Goal: Check status: Check status

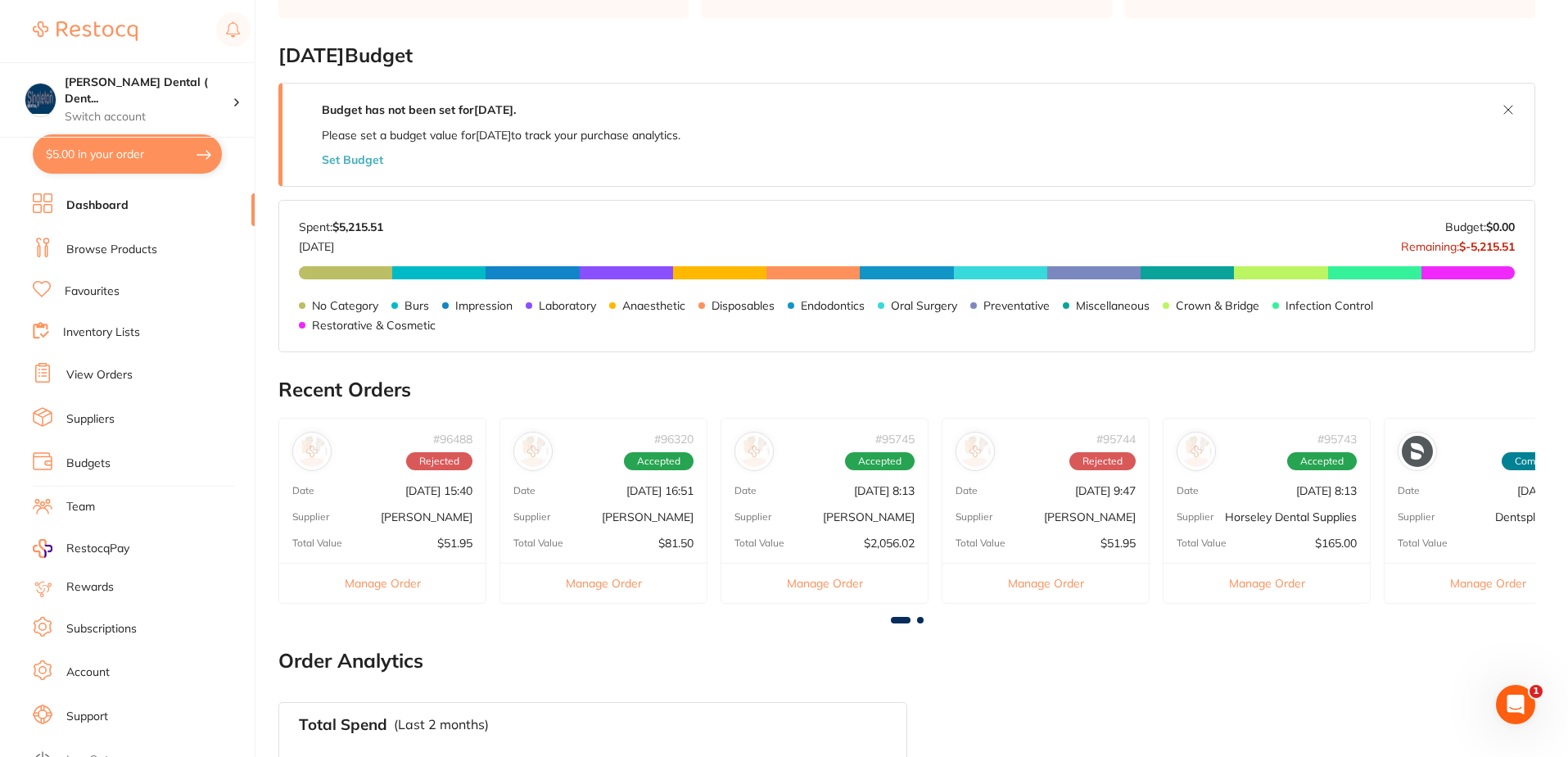
scroll to position [246, 0]
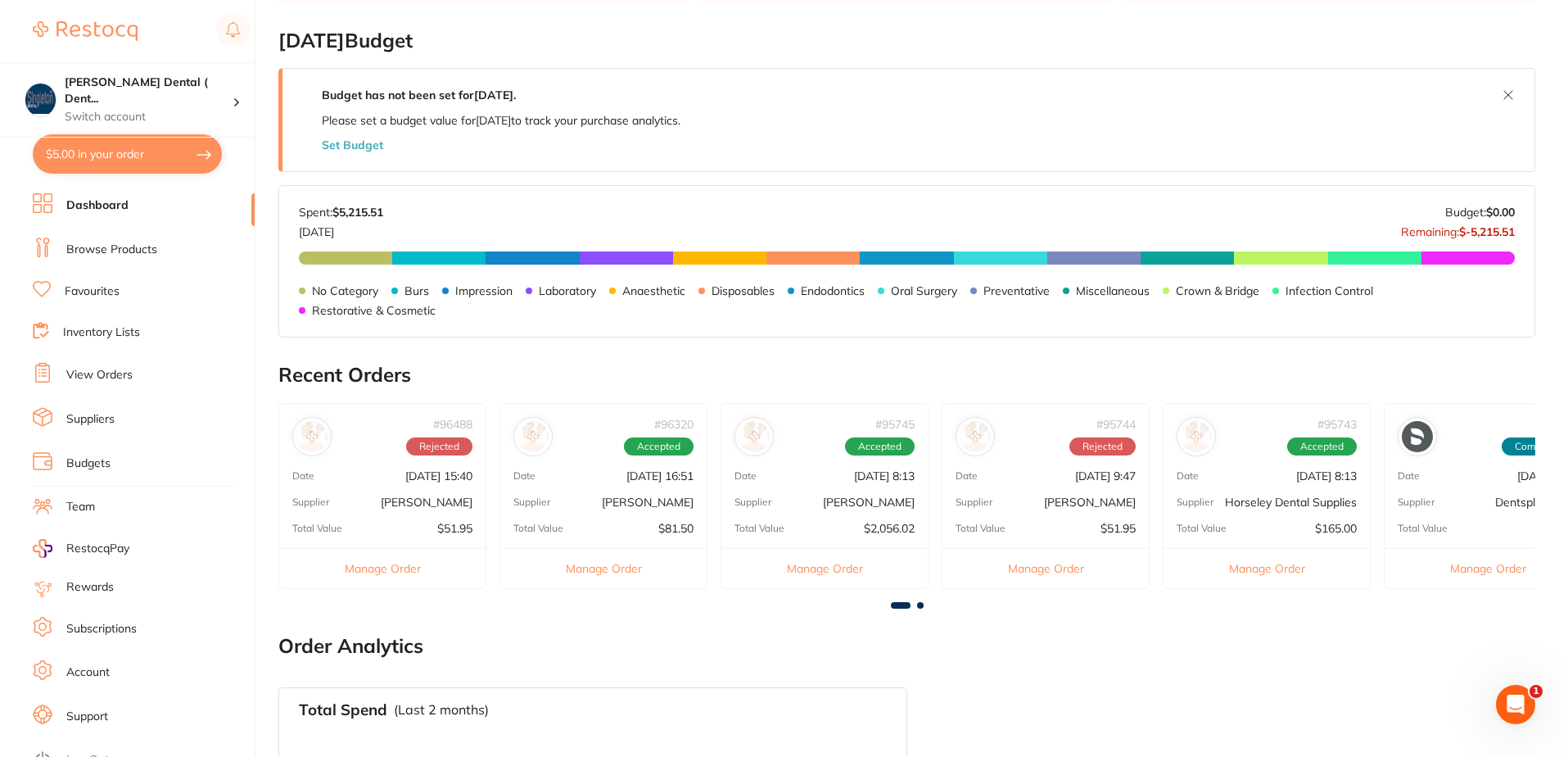
click at [1481, 536] on div "# 95742 Completed Date [DATE] 8:13 Supplier Dentsply Sirona Total Value $506.19…" at bounding box center [1487, 495] width 208 height 186
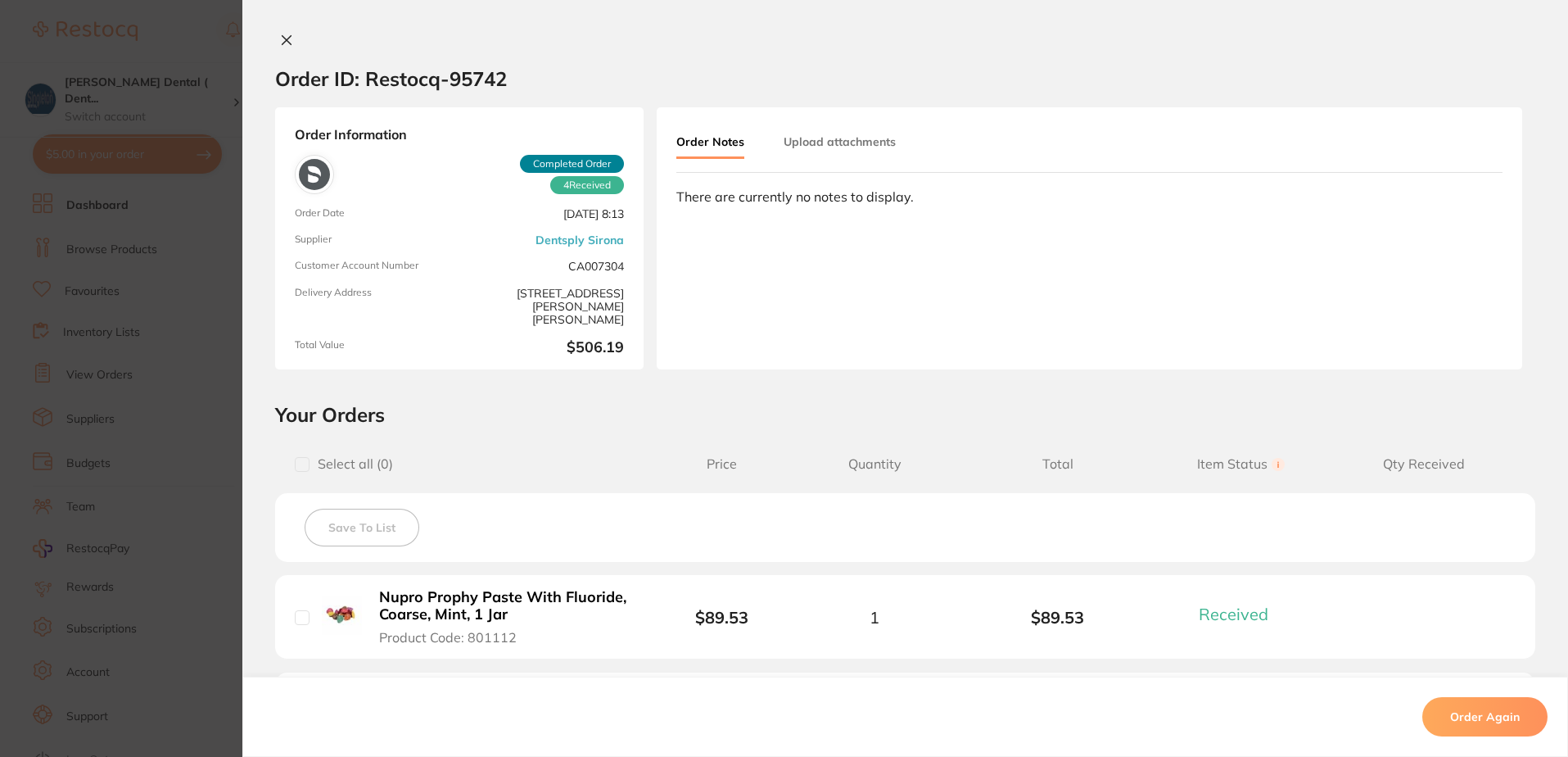
scroll to position [0, 0]
click at [282, 38] on icon at bounding box center [286, 40] width 13 height 13
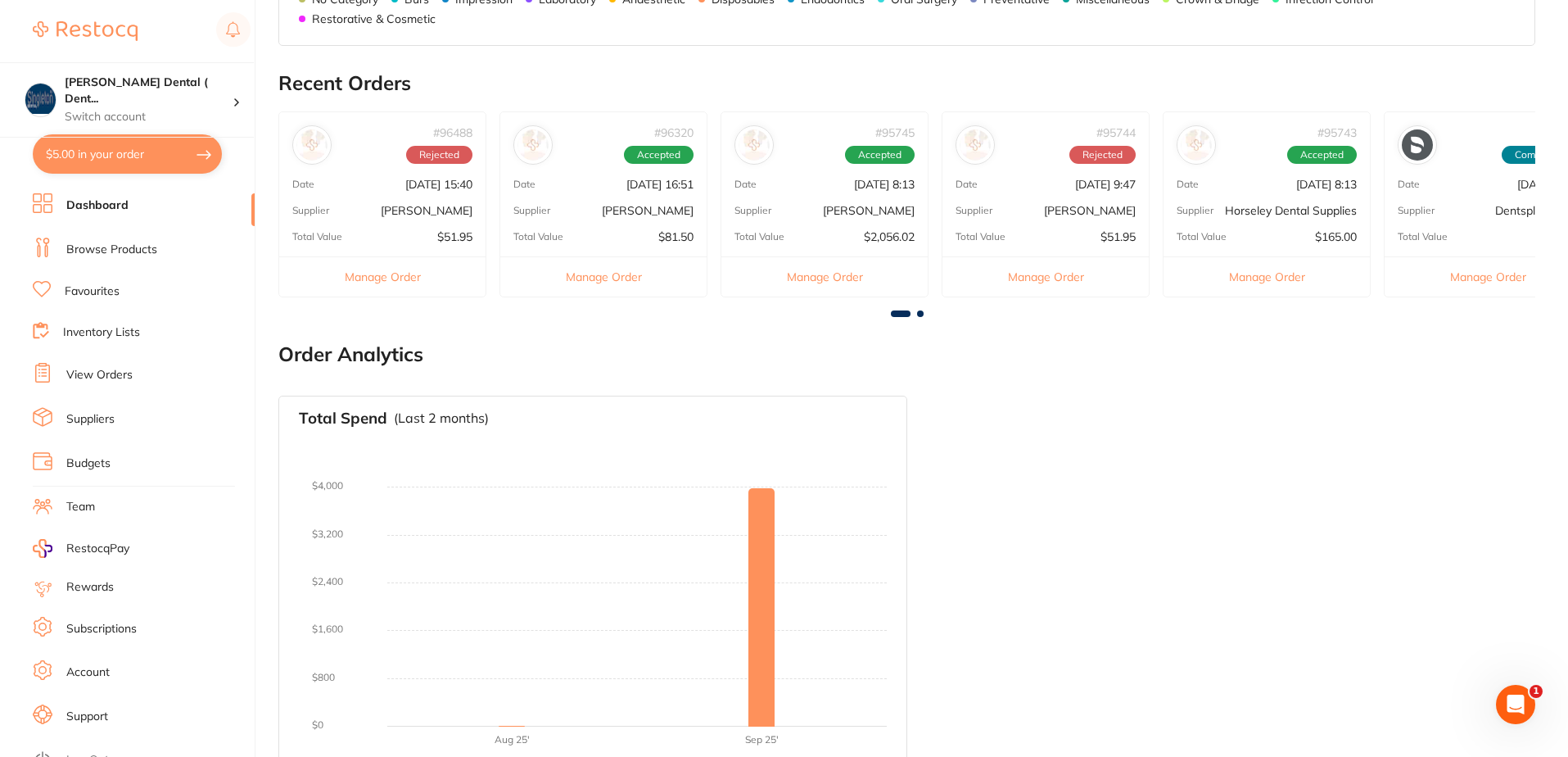
scroll to position [560, 0]
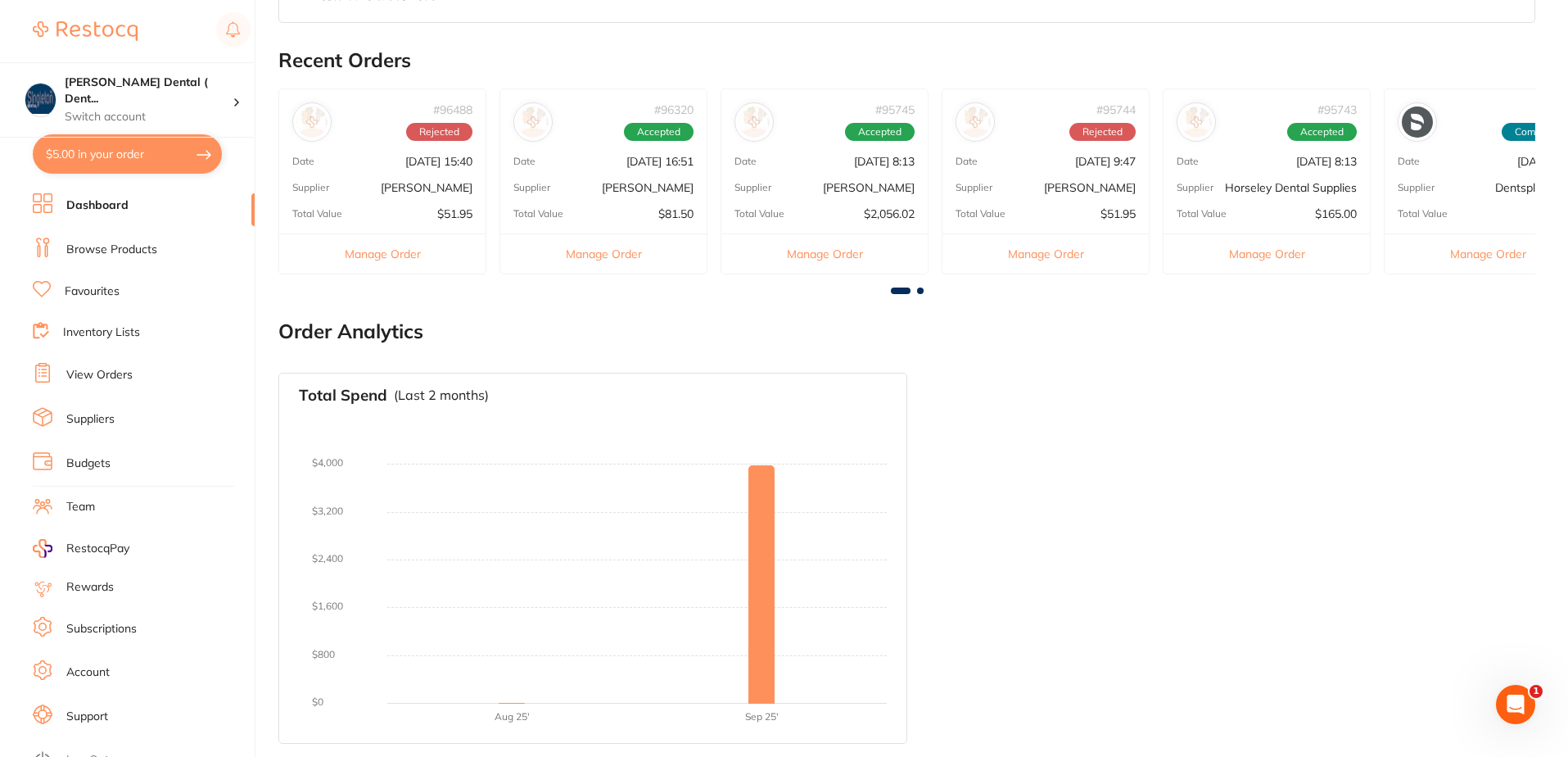
click at [909, 289] on span at bounding box center [901, 290] width 20 height 7
click at [920, 291] on span at bounding box center [920, 290] width 7 height 7
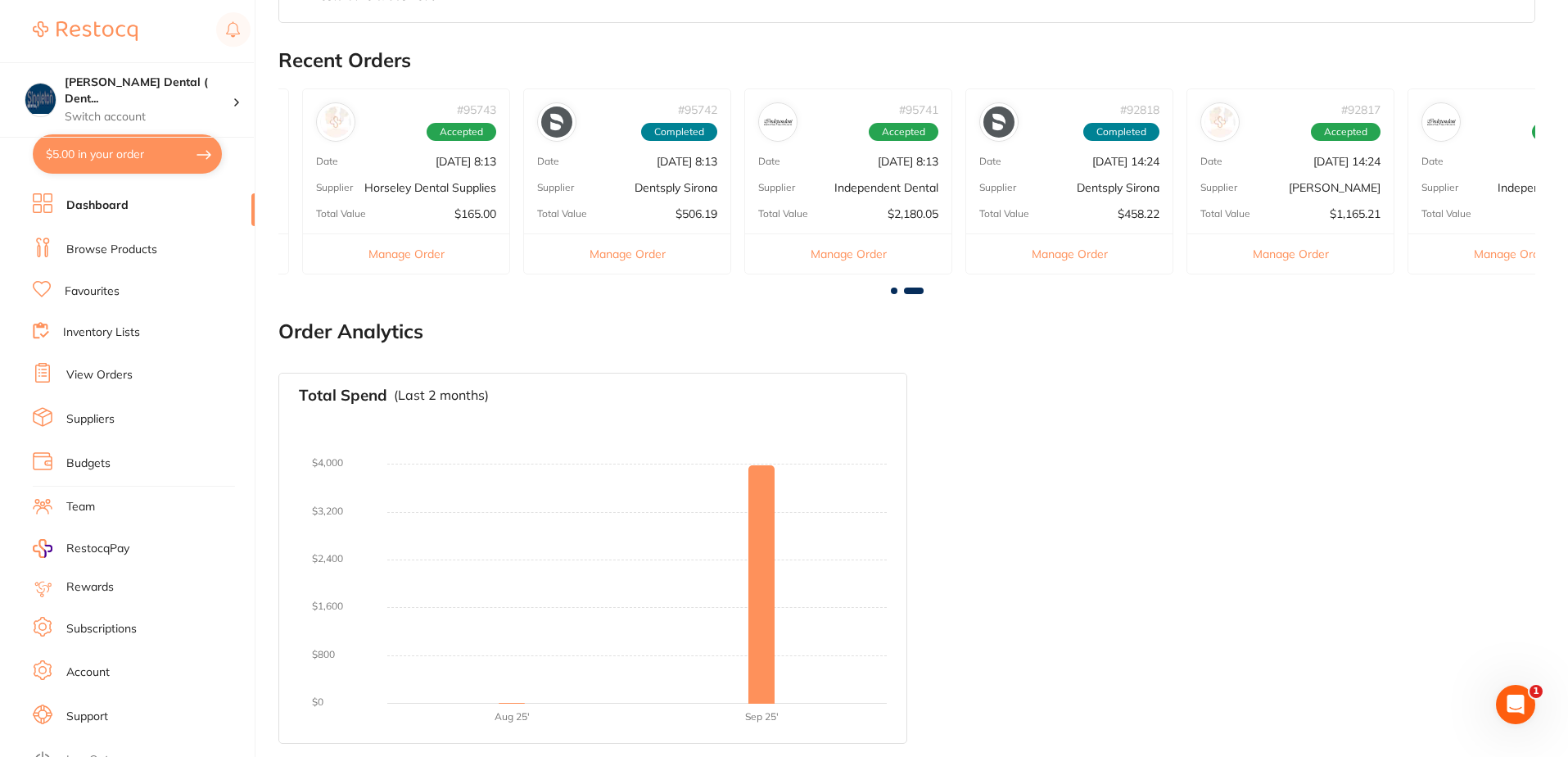
scroll to position [0, 941]
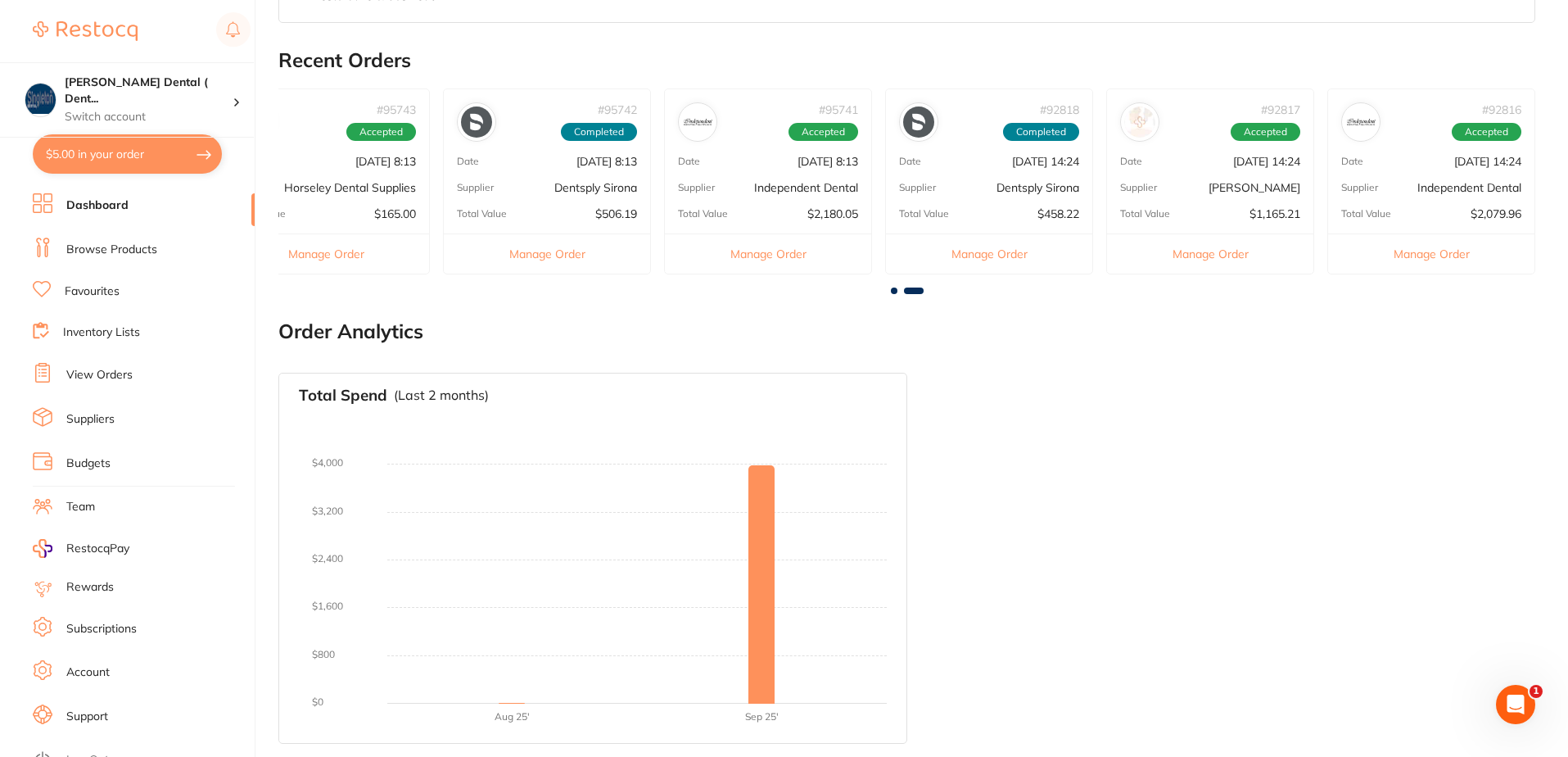
click at [719, 161] on div "Date [DATE] 8:13" at bounding box center [769, 161] width 207 height 13
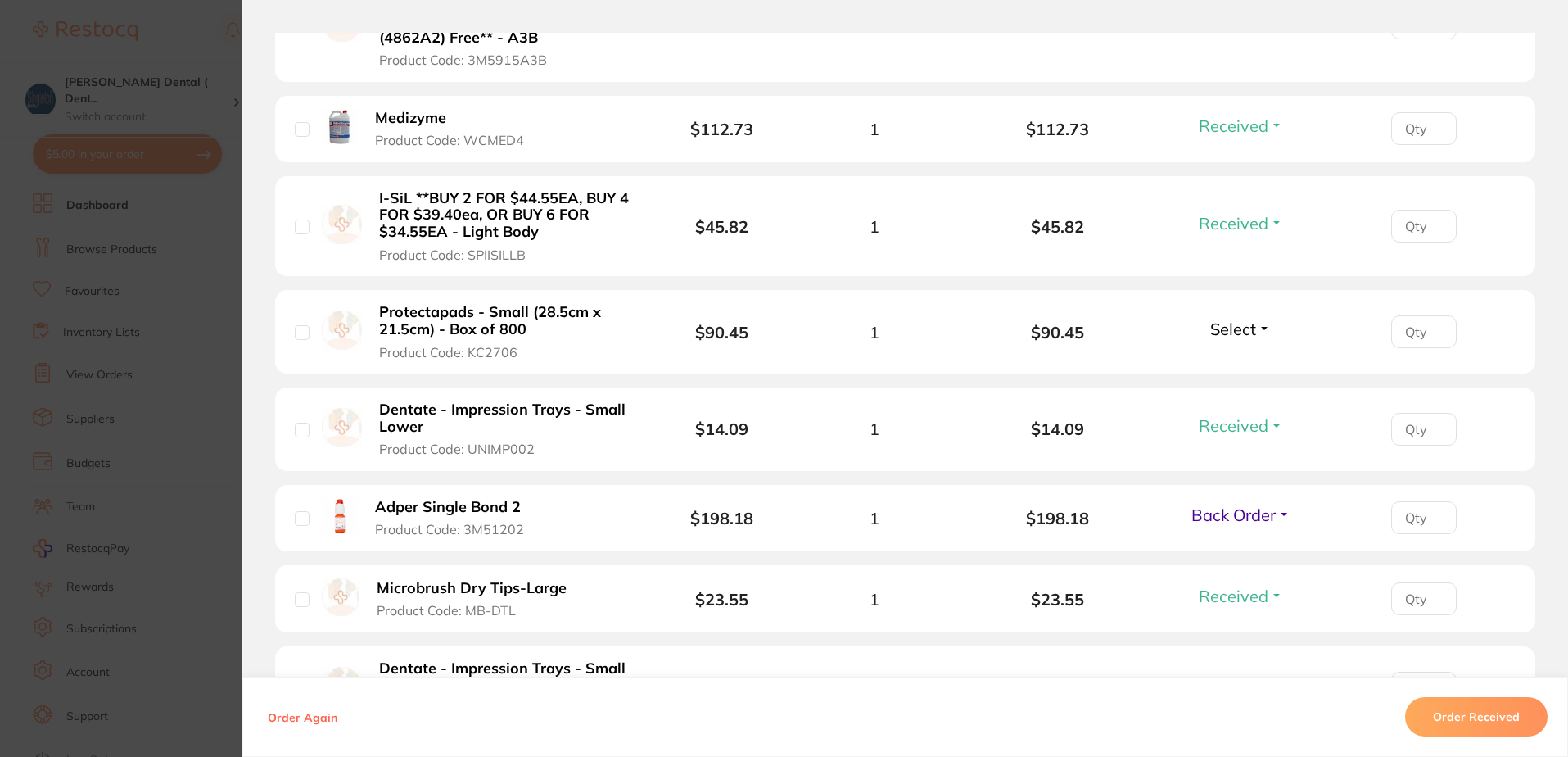
scroll to position [901, 0]
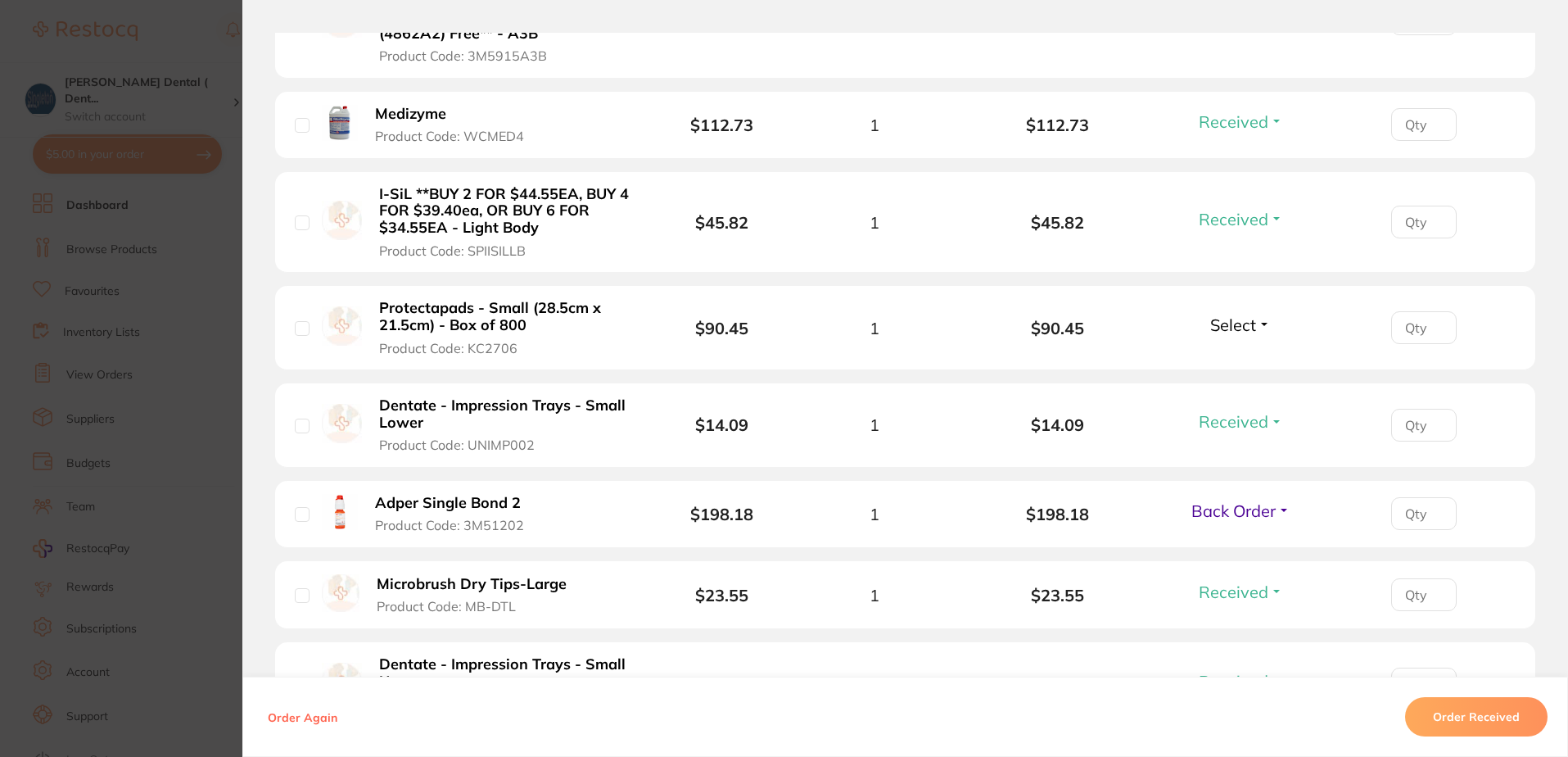
click at [1227, 322] on span "Select" at bounding box center [1233, 324] width 46 height 21
click at [1234, 359] on span "Received" at bounding box center [1241, 360] width 42 height 12
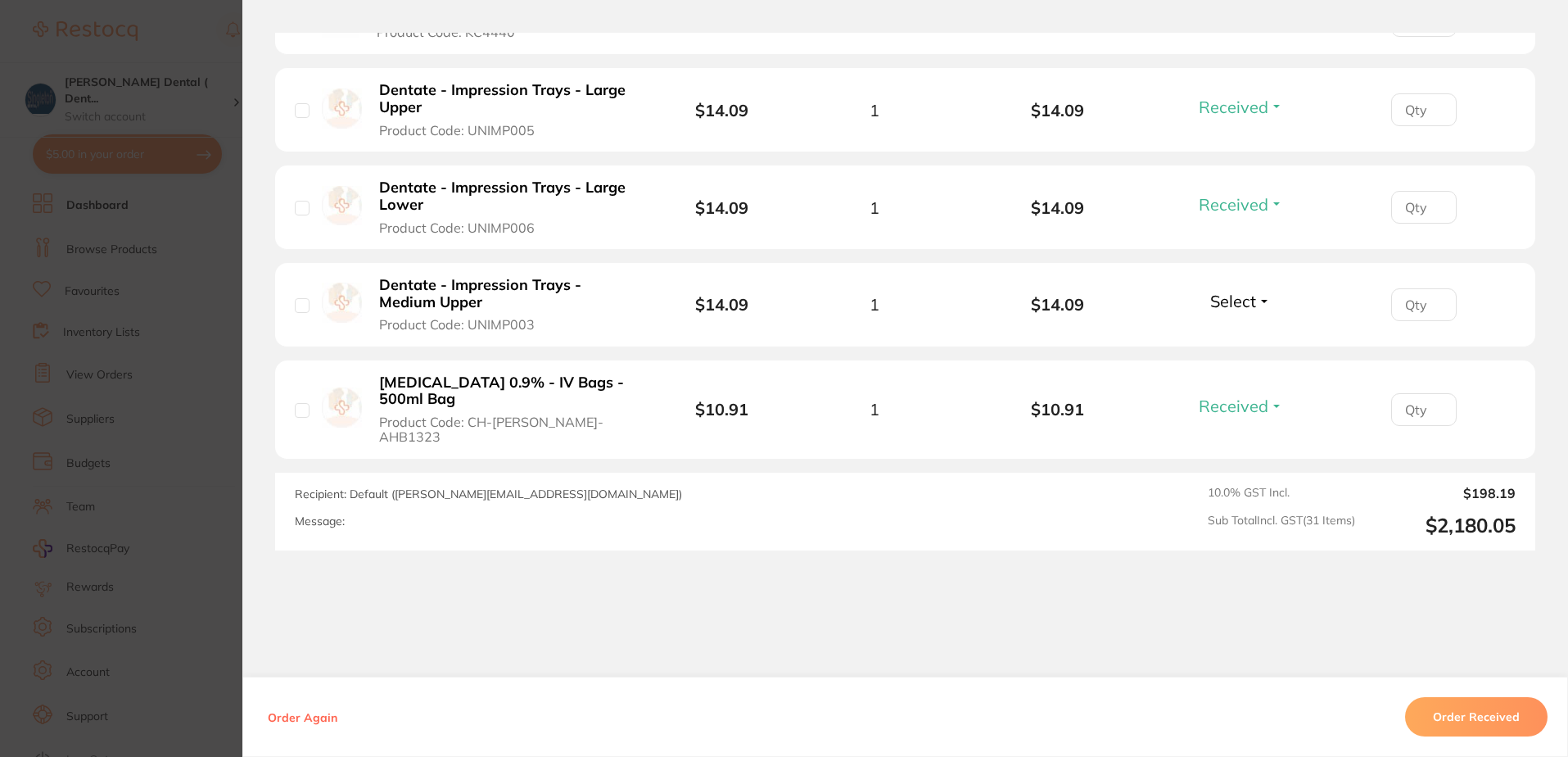
scroll to position [3277, 0]
click at [1226, 289] on span "Select" at bounding box center [1233, 299] width 46 height 21
click at [1233, 329] on span "Received" at bounding box center [1241, 335] width 42 height 12
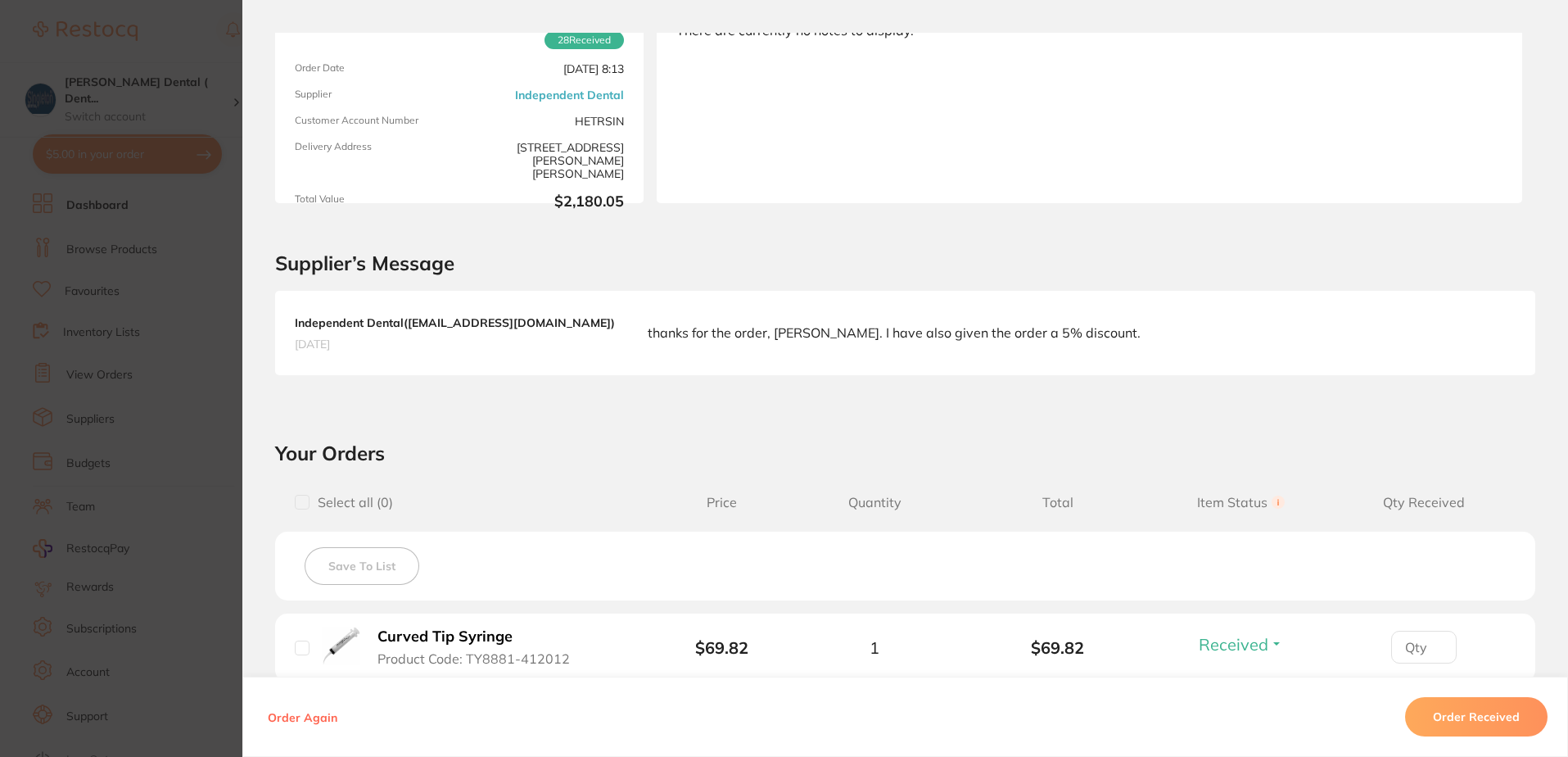
scroll to position [0, 0]
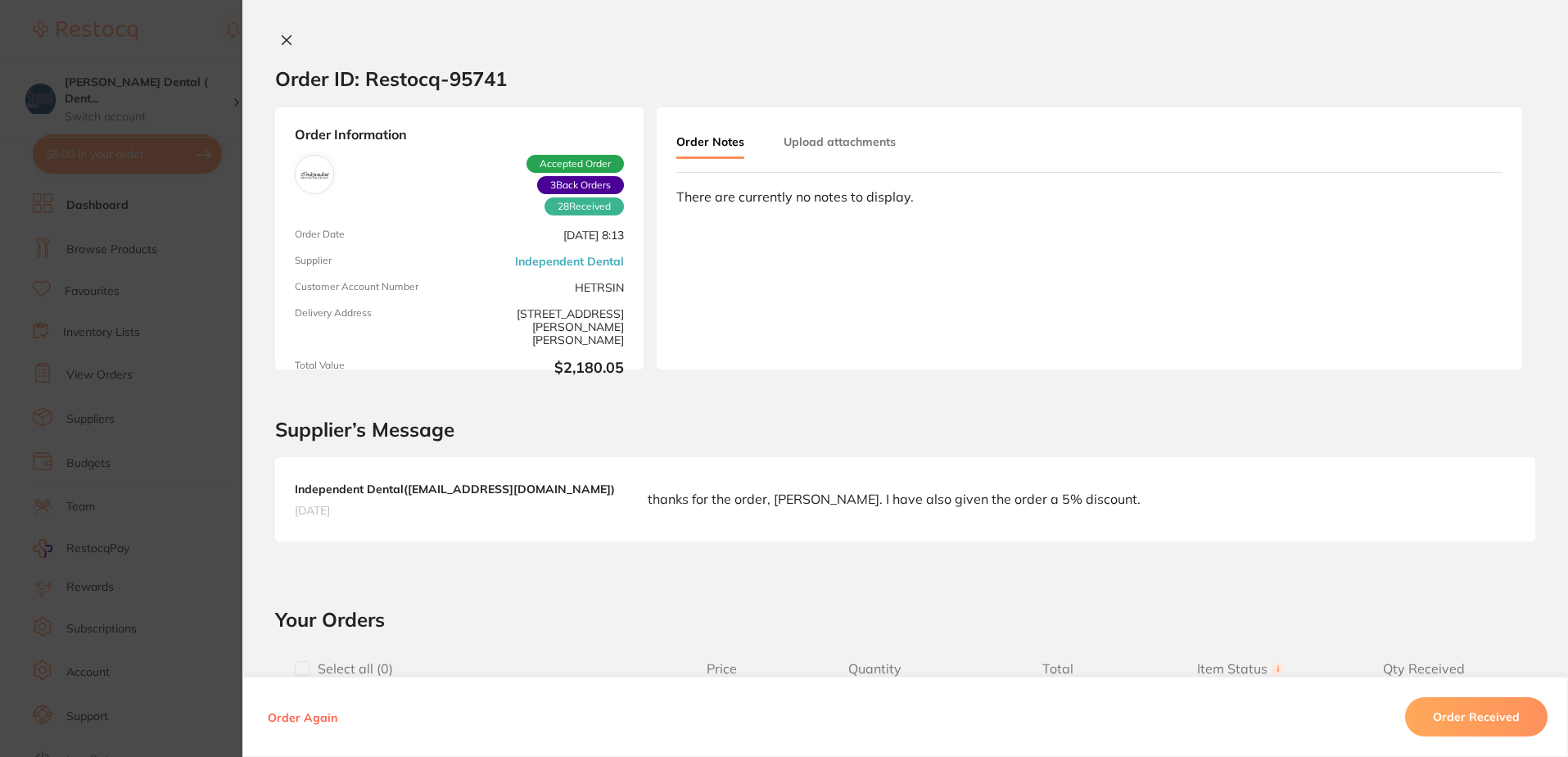
click at [280, 36] on icon at bounding box center [286, 40] width 13 height 13
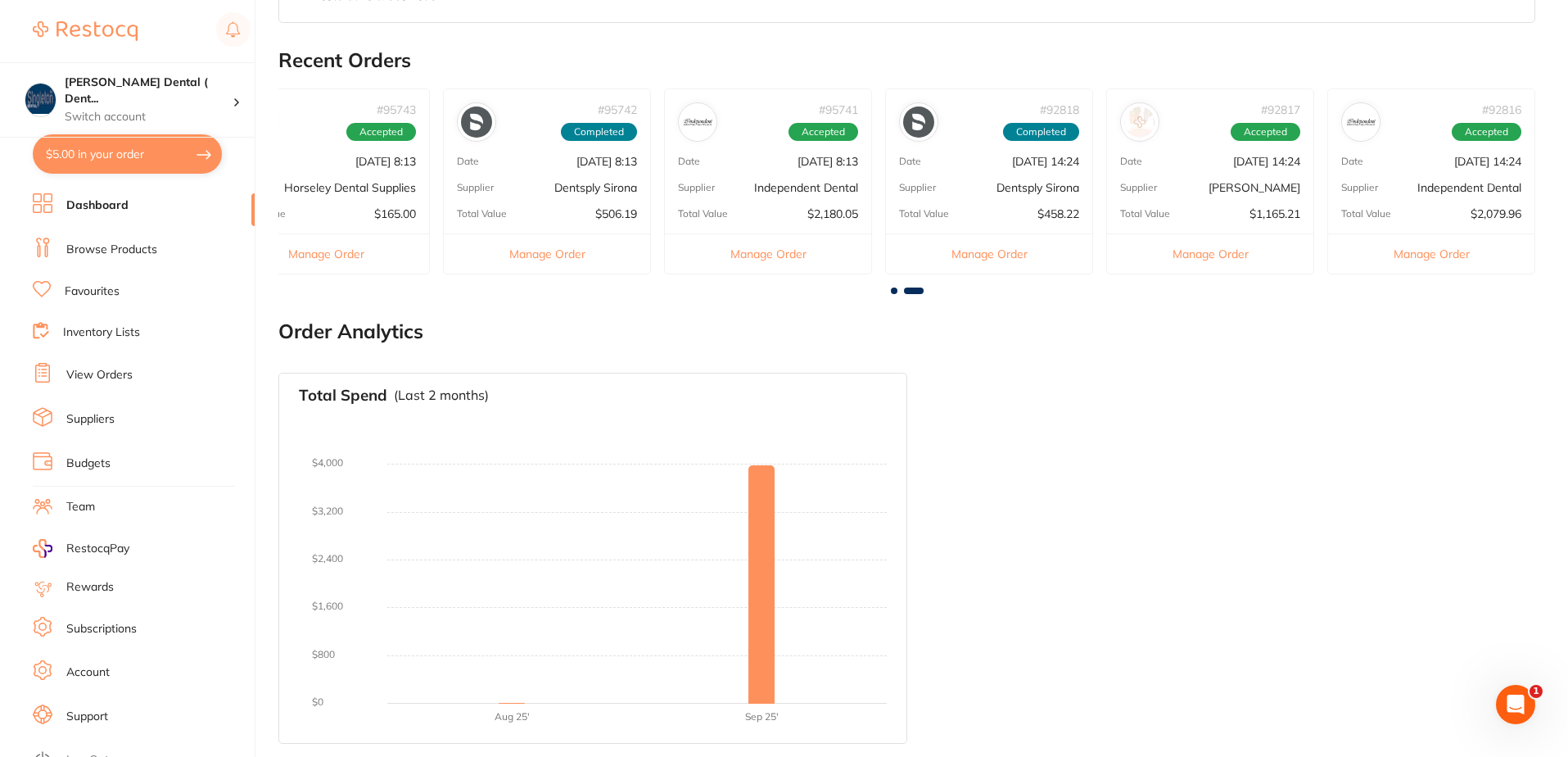
click at [1372, 184] on p "Supplier" at bounding box center [1359, 188] width 37 height 12
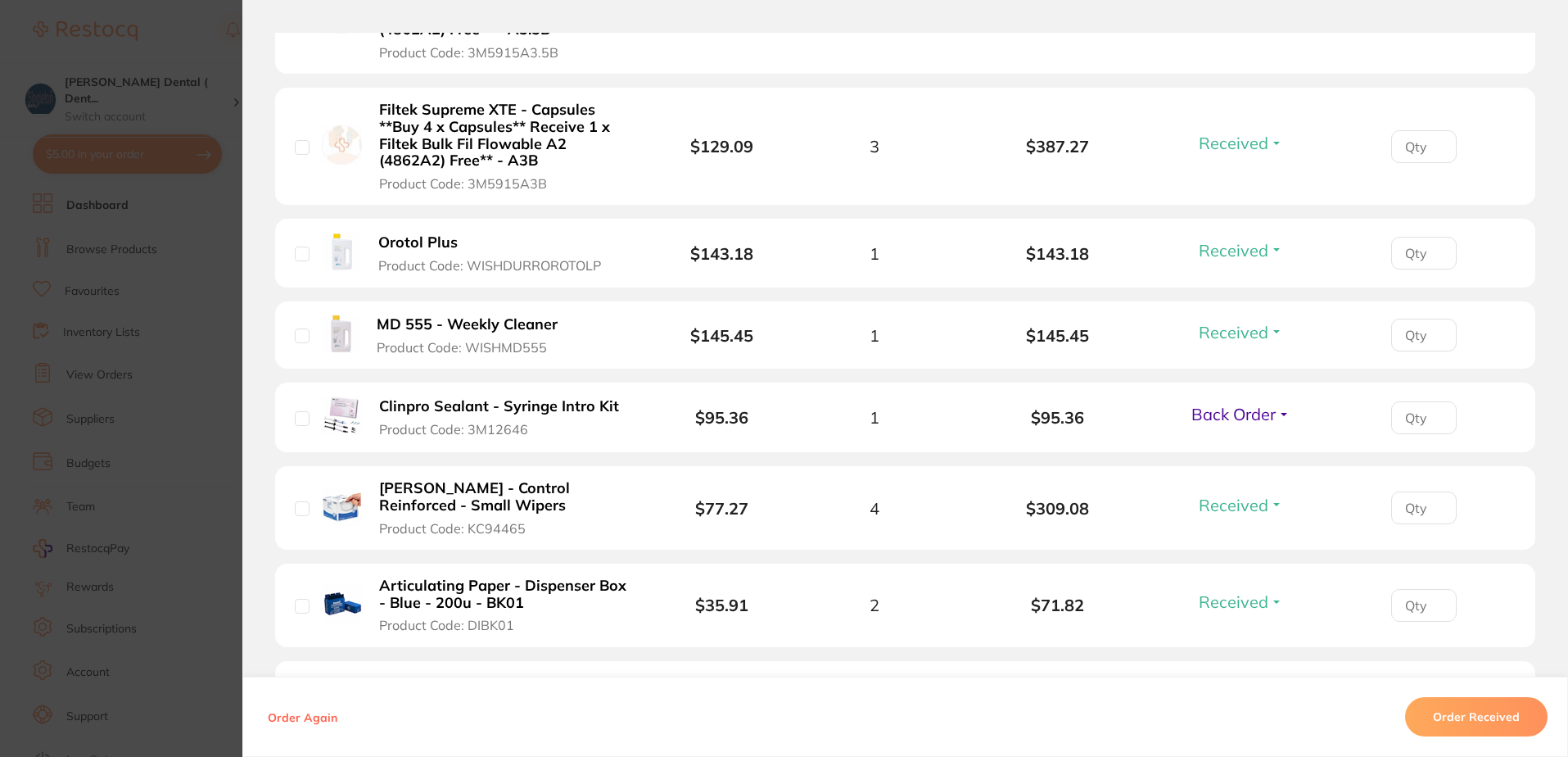
scroll to position [1064, 0]
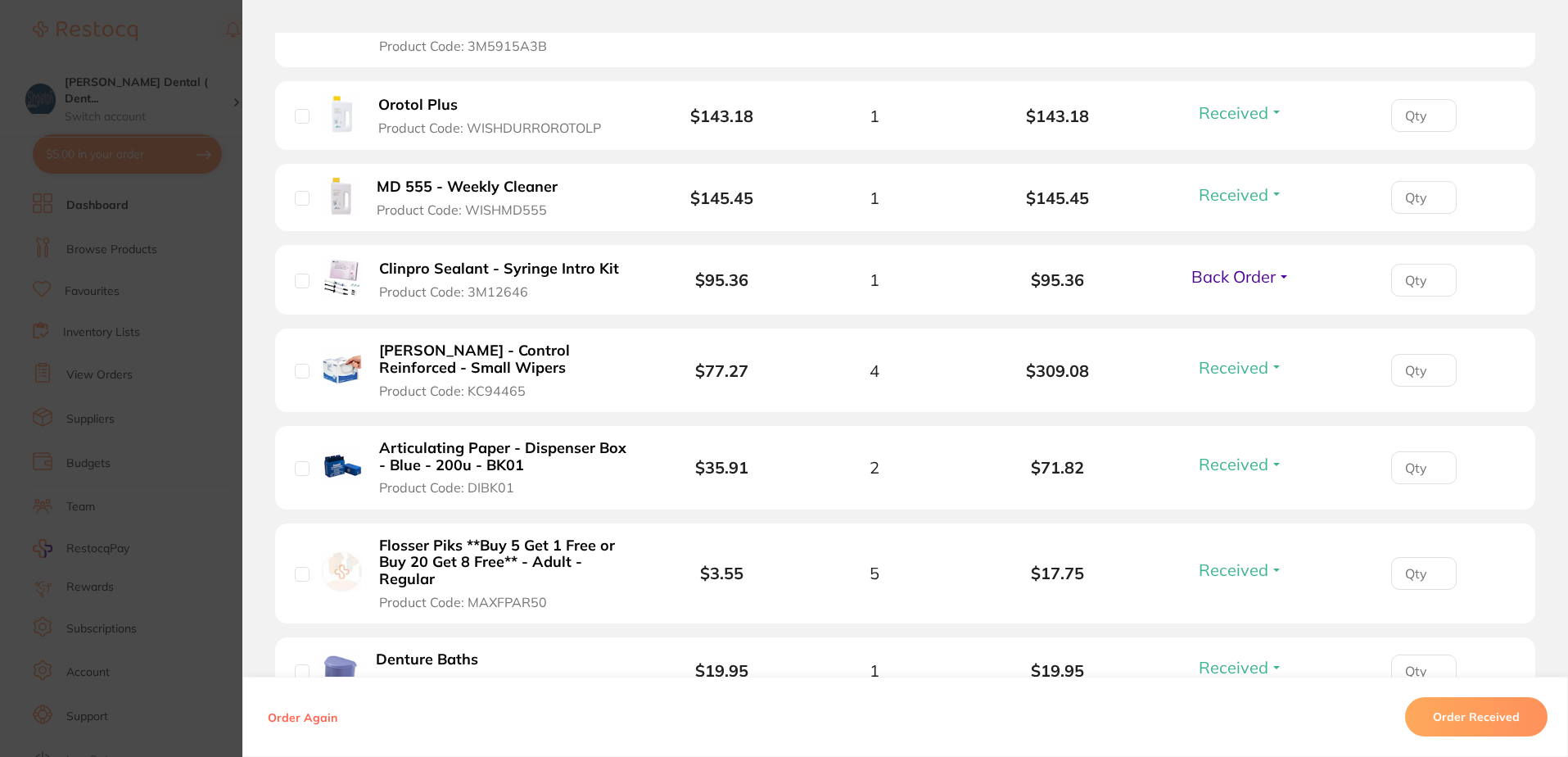
click at [1250, 273] on span "Back Order" at bounding box center [1233, 277] width 85 height 21
click at [1236, 310] on span "Received" at bounding box center [1241, 311] width 42 height 12
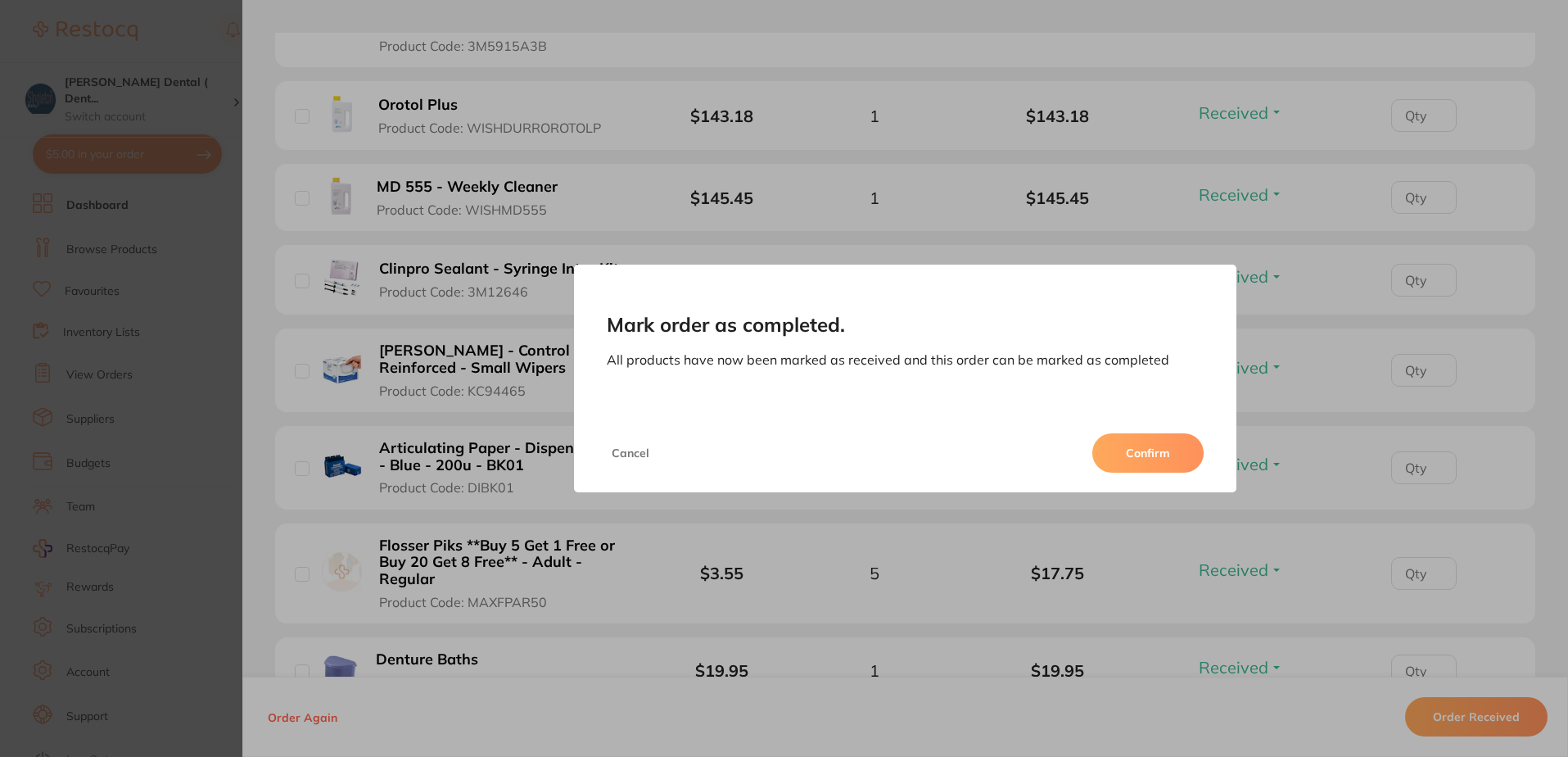
click at [1141, 449] on button "Confirm" at bounding box center [1147, 454] width 111 height 40
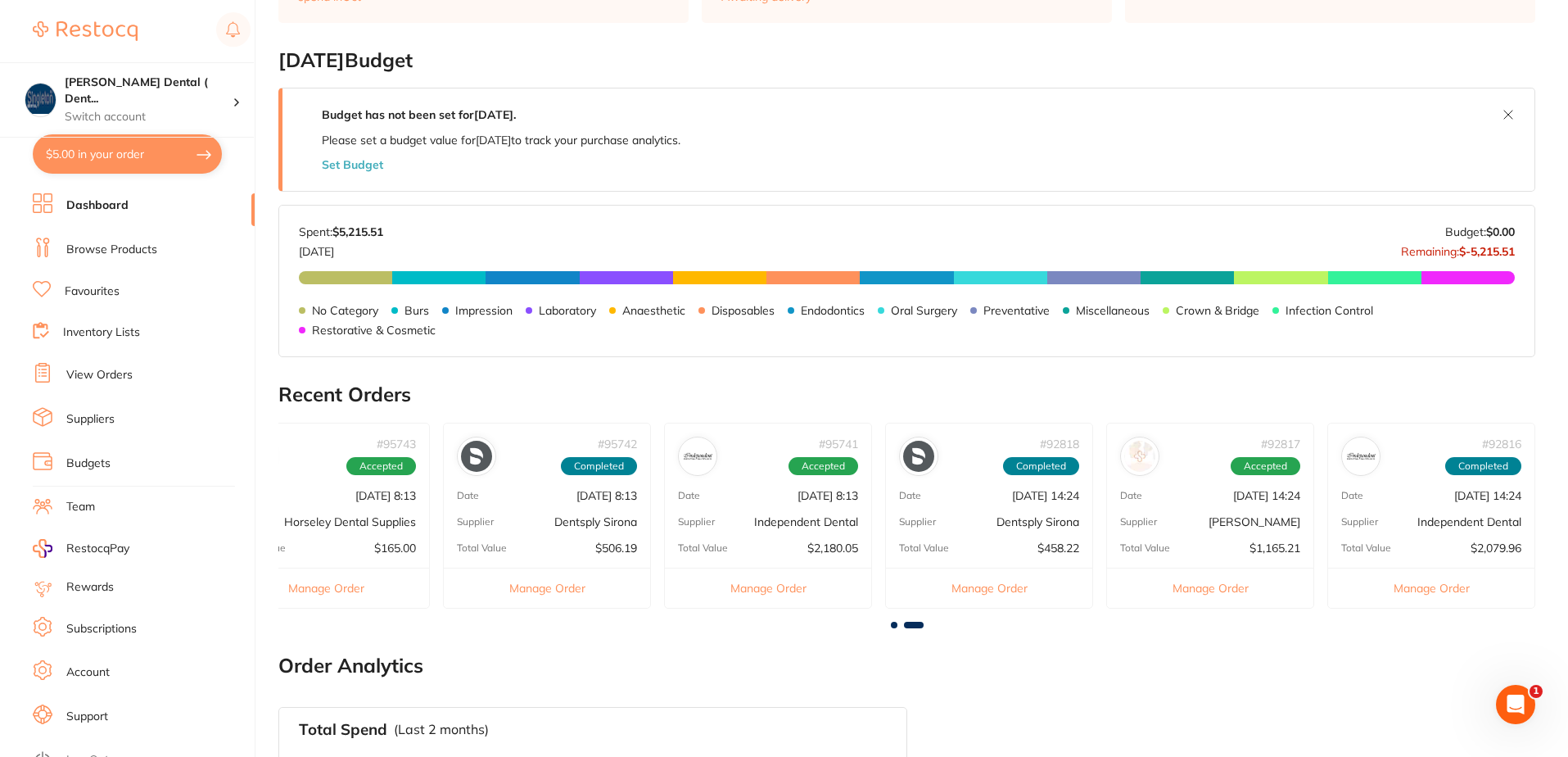
scroll to position [233, 0]
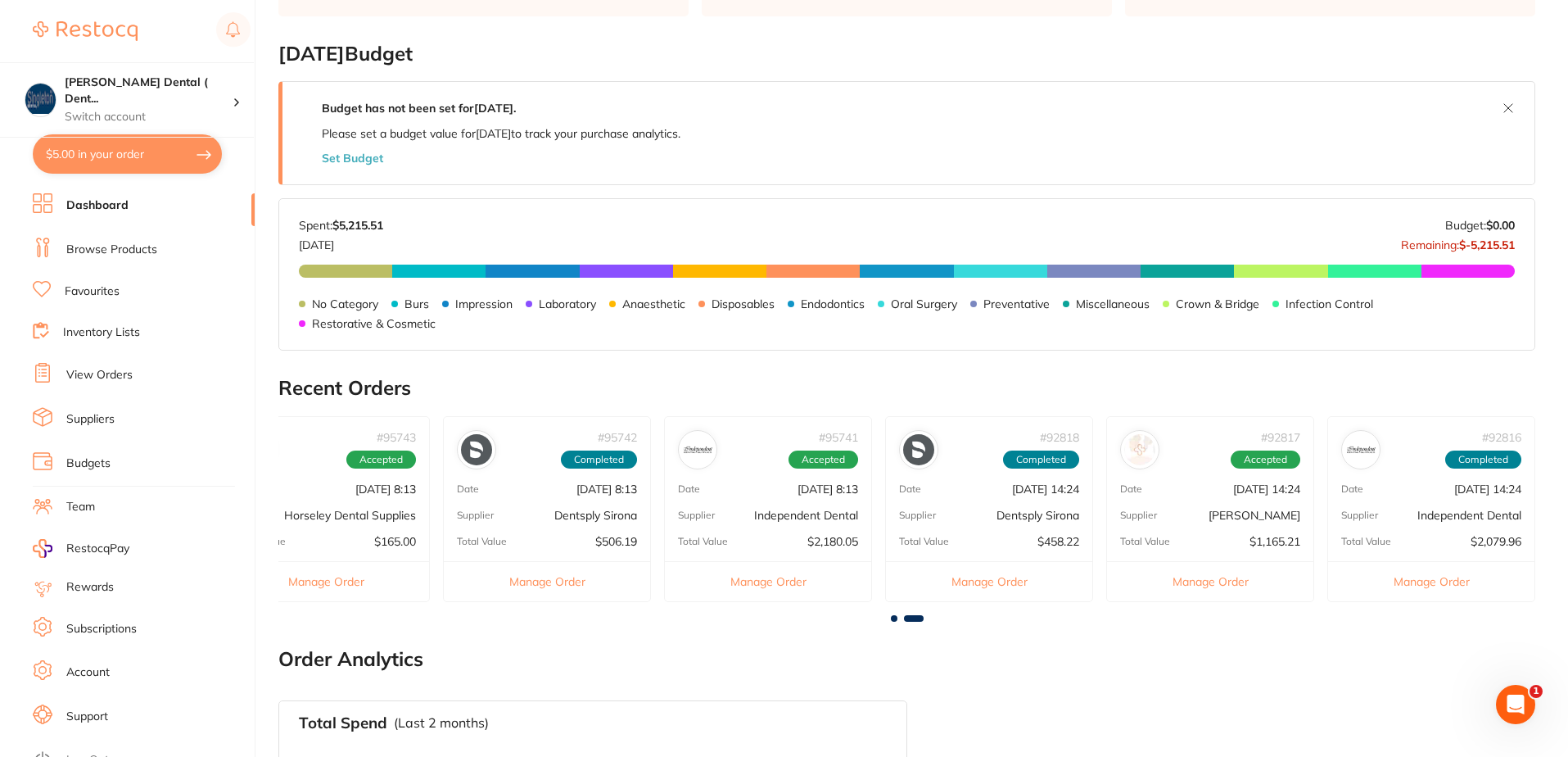
click at [742, 482] on div "Date [DATE] 8:13" at bounding box center [769, 488] width 207 height 13
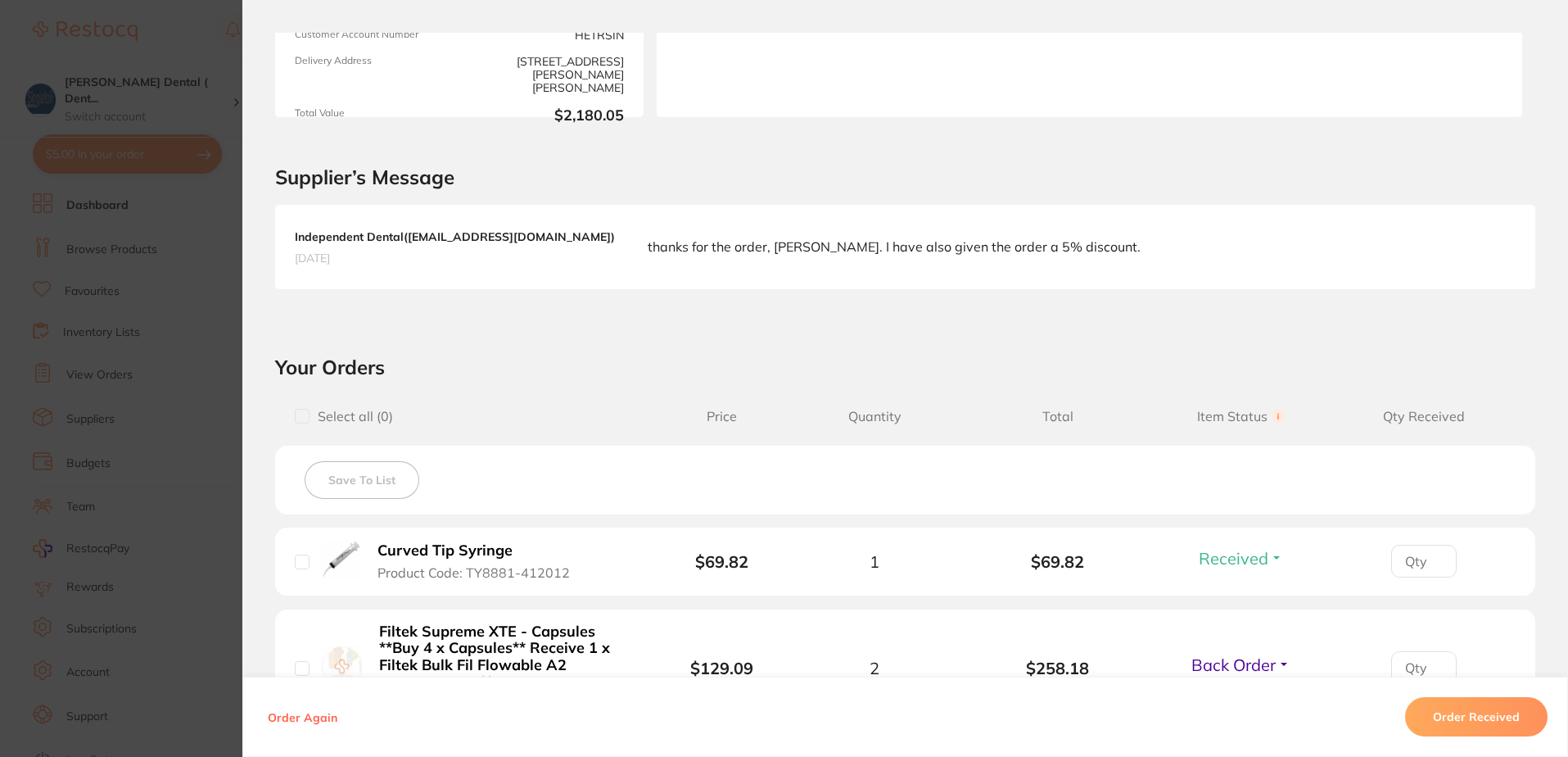
scroll to position [0, 0]
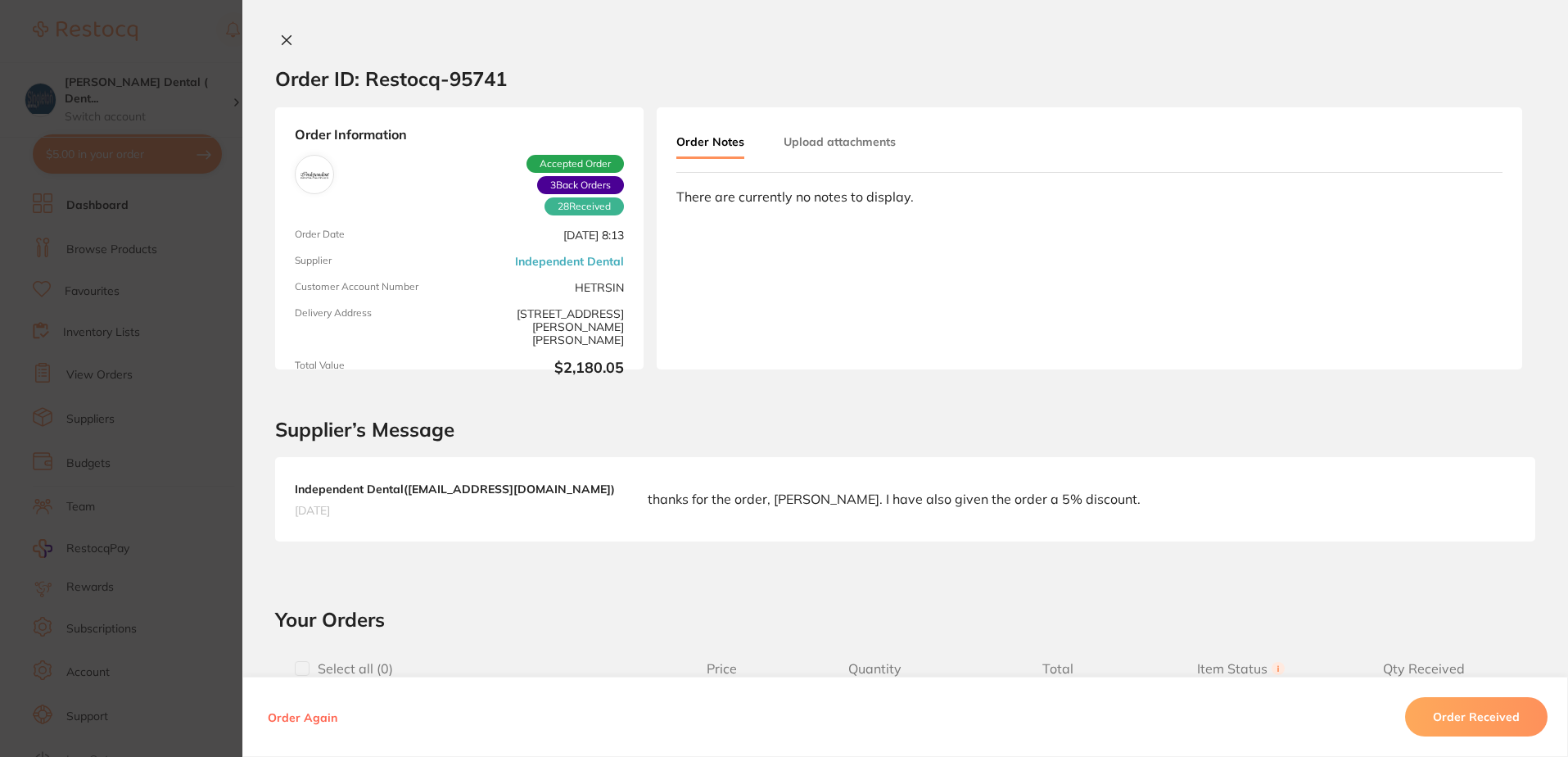
click at [282, 36] on icon at bounding box center [286, 40] width 13 height 13
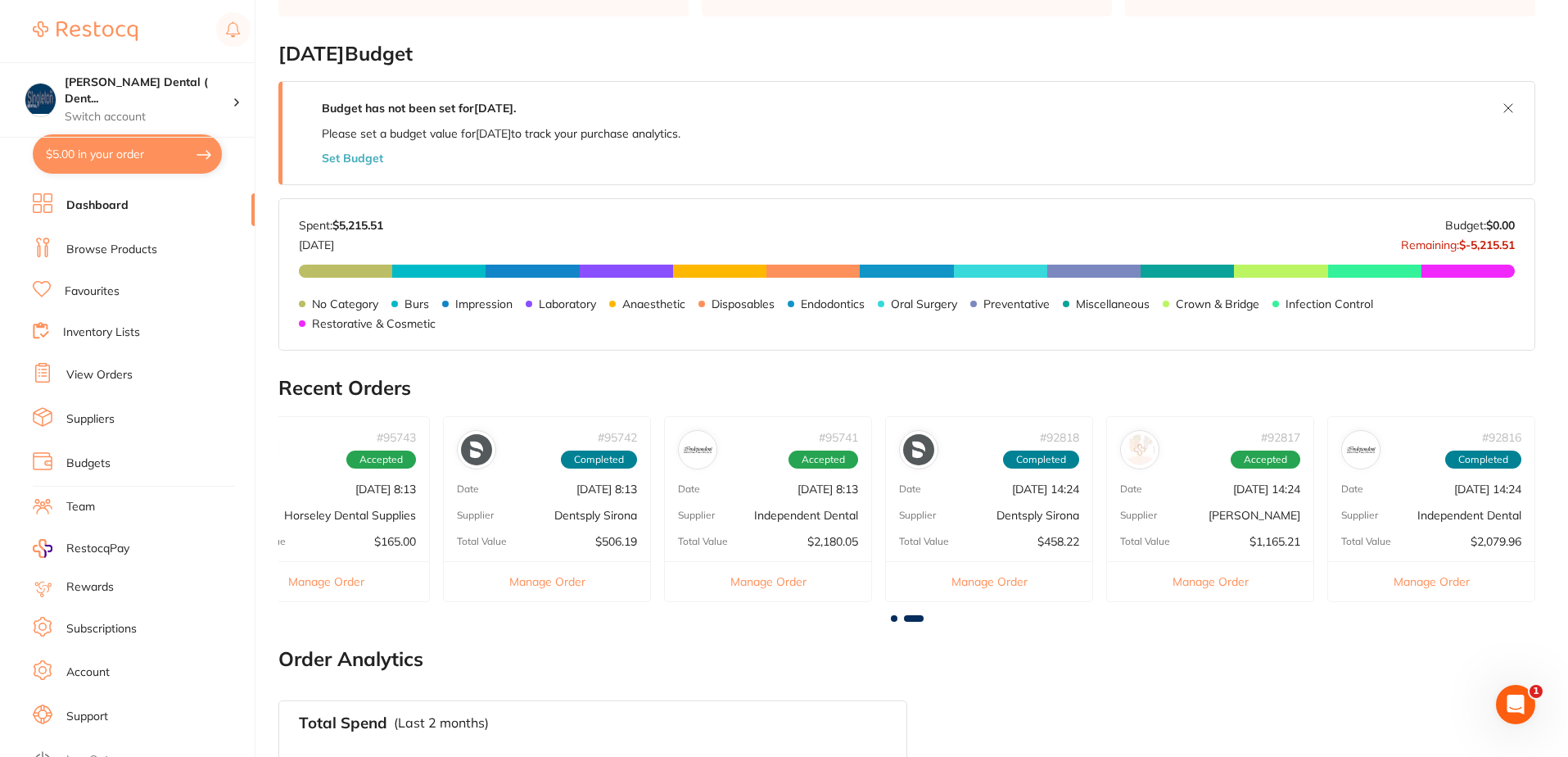
click at [1436, 539] on div "Total Value $2,079.96" at bounding box center [1432, 541] width 207 height 13
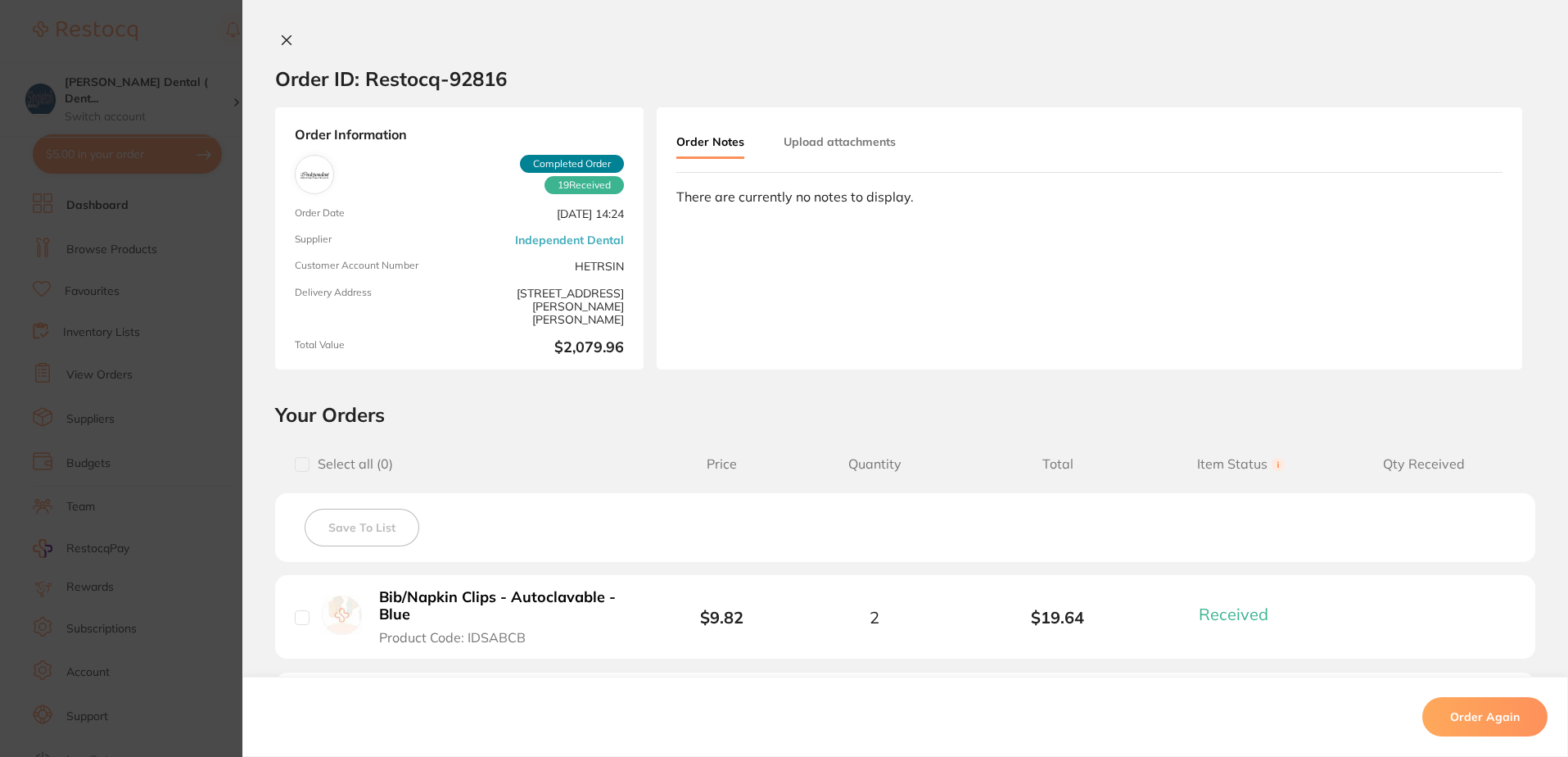
click at [280, 40] on icon at bounding box center [286, 40] width 13 height 13
